Goal: Task Accomplishment & Management: Complete application form

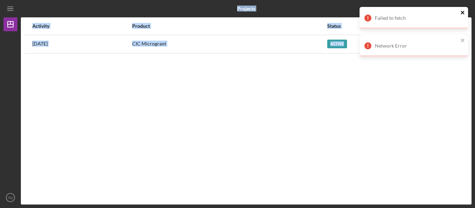
click at [461, 14] on icon "close" at bounding box center [463, 13] width 5 height 6
click at [461, 13] on icon "close" at bounding box center [463, 13] width 5 height 6
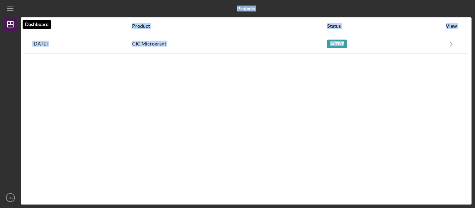
click at [10, 26] on icon "Icon/Dashboard" at bounding box center [10, 24] width 17 height 17
click at [14, 12] on icon "Icon/Menu" at bounding box center [11, 9] width 16 height 16
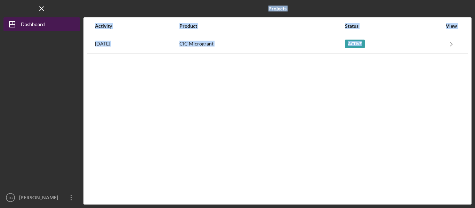
click at [25, 26] on div "Dashboard" at bounding box center [33, 25] width 24 height 16
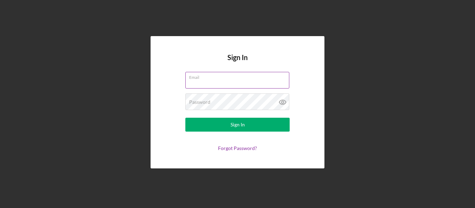
click at [245, 79] on div "Email" at bounding box center [237, 80] width 104 height 17
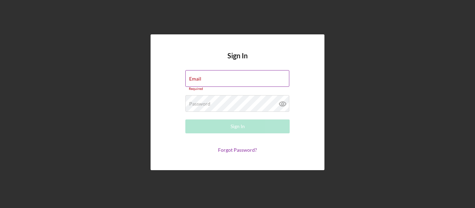
click at [245, 79] on input "Email" at bounding box center [237, 78] width 104 height 17
type input "[EMAIL_ADDRESS][DOMAIN_NAME]"
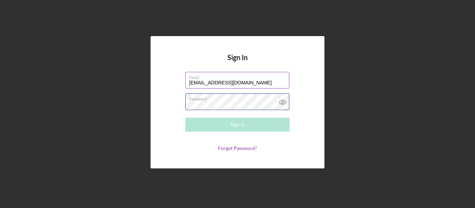
click at [239, 100] on div "Password Required" at bounding box center [237, 102] width 104 height 17
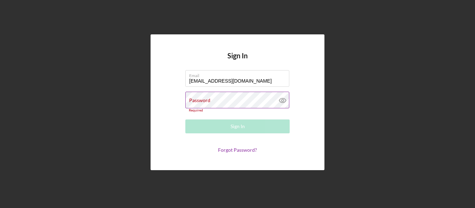
click at [201, 103] on label "Password" at bounding box center [199, 101] width 21 height 6
click at [259, 96] on div "Password Required" at bounding box center [237, 102] width 104 height 21
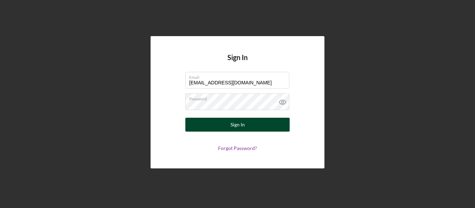
click at [256, 123] on button "Sign In" at bounding box center [237, 125] width 104 height 14
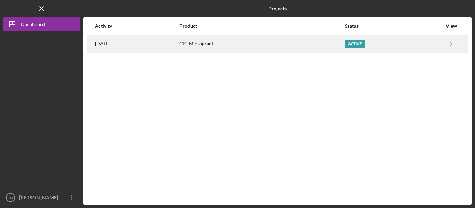
click at [364, 48] on div "Active" at bounding box center [393, 43] width 97 height 17
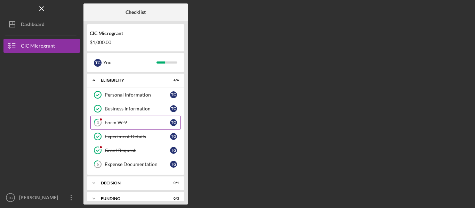
click at [110, 125] on div "Form W-9" at bounding box center [137, 123] width 65 height 6
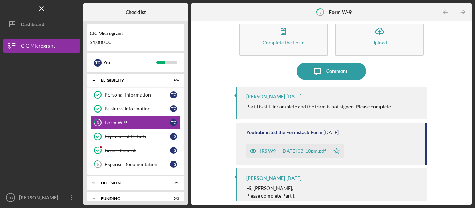
scroll to position [14, 0]
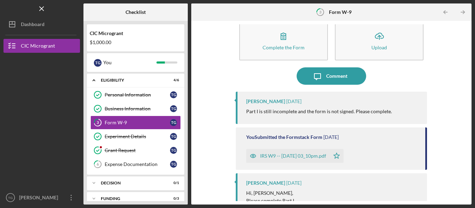
click at [300, 157] on div "IRS W9 -- 2025-09-22 03_10pm.pdf" at bounding box center [293, 156] width 66 height 6
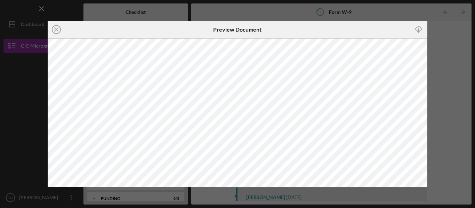
click at [431, 69] on div "Icon/Close Preview Document Icon/Download" at bounding box center [237, 104] width 475 height 208
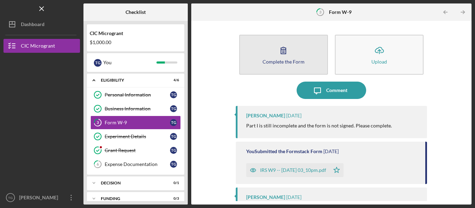
click at [290, 68] on button "Complete the Form Form" at bounding box center [283, 55] width 89 height 40
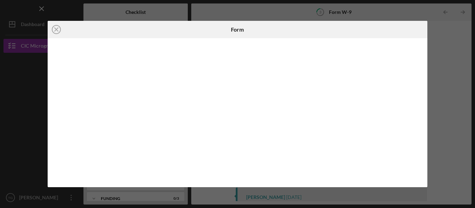
click at [422, 78] on div at bounding box center [238, 112] width 380 height 149
drag, startPoint x: 466, startPoint y: 126, endPoint x: 461, endPoint y: 144, distance: 18.6
click at [461, 144] on div "Icon/Close Form" at bounding box center [237, 104] width 475 height 208
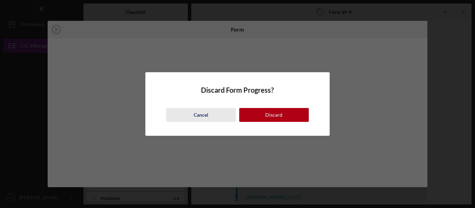
click at [205, 118] on div "Cancel" at bounding box center [201, 115] width 15 height 14
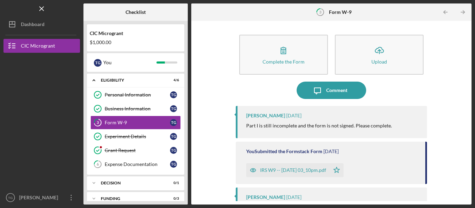
click at [285, 172] on div "IRS W9 -- 2025-09-22 03_10pm.pdf" at bounding box center [293, 171] width 66 height 6
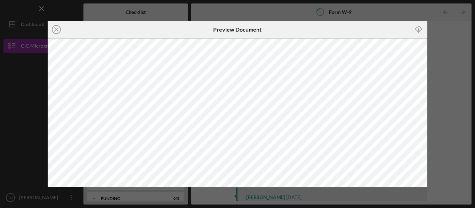
click at [445, 107] on div "Icon/Close Preview Document Icon/Download" at bounding box center [237, 104] width 475 height 208
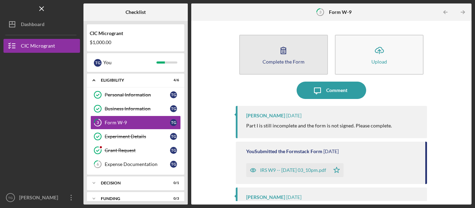
click at [284, 56] on icon "button" at bounding box center [283, 50] width 17 height 17
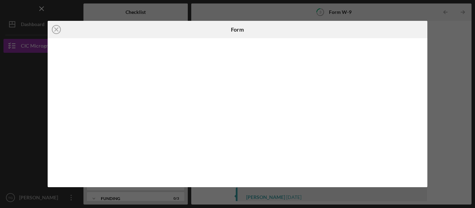
drag, startPoint x: 469, startPoint y: 71, endPoint x: 469, endPoint y: 86, distance: 14.6
click at [469, 86] on div "Icon/Close Form" at bounding box center [237, 104] width 475 height 208
click at [466, 88] on div "Icon/Close Form" at bounding box center [237, 104] width 475 height 208
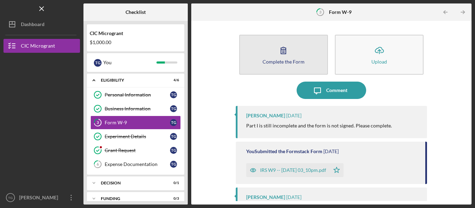
click at [278, 49] on icon "button" at bounding box center [283, 50] width 17 height 17
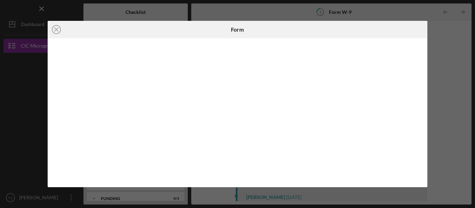
drag, startPoint x: 468, startPoint y: 126, endPoint x: 467, endPoint y: 150, distance: 23.7
click at [467, 150] on div "Icon/Close Form" at bounding box center [237, 104] width 475 height 208
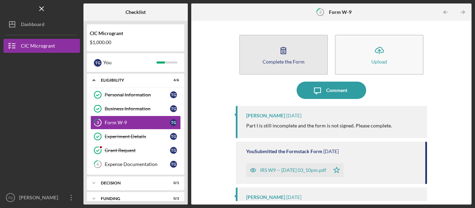
click at [284, 57] on icon "button" at bounding box center [283, 50] width 17 height 17
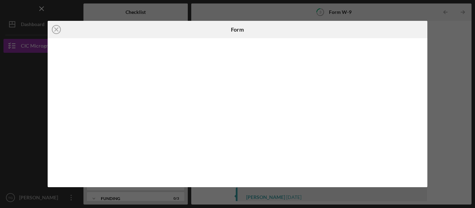
drag, startPoint x: 421, startPoint y: 66, endPoint x: 421, endPoint y: 72, distance: 6.3
click at [421, 72] on div at bounding box center [238, 112] width 380 height 149
drag, startPoint x: 468, startPoint y: 116, endPoint x: 468, endPoint y: 123, distance: 6.3
click at [468, 123] on div "Icon/Close Form" at bounding box center [237, 104] width 475 height 208
